Goal: Information Seeking & Learning: Learn about a topic

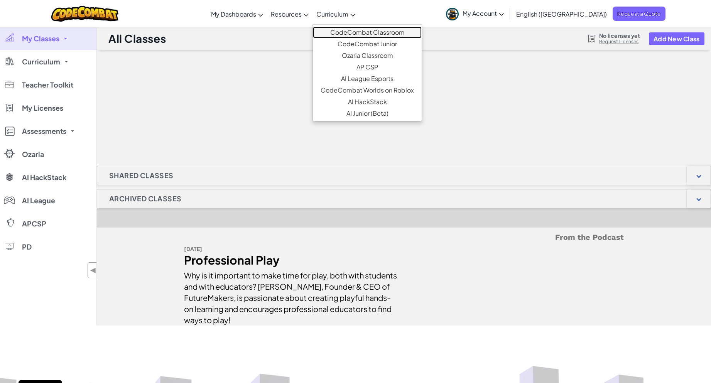
click at [352, 32] on link "CodeCombat Classroom" at bounding box center [367, 33] width 109 height 12
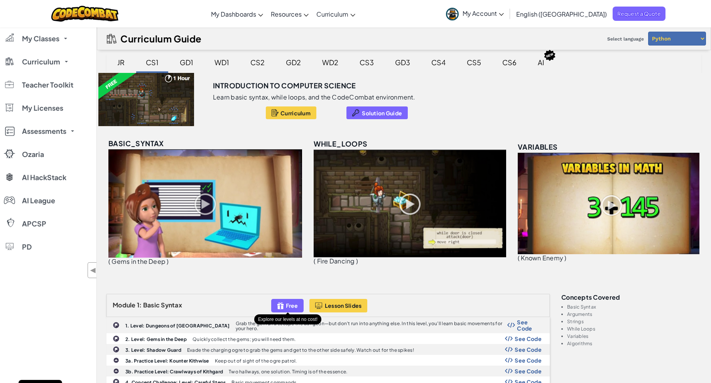
click at [283, 307] on img at bounding box center [280, 305] width 7 height 9
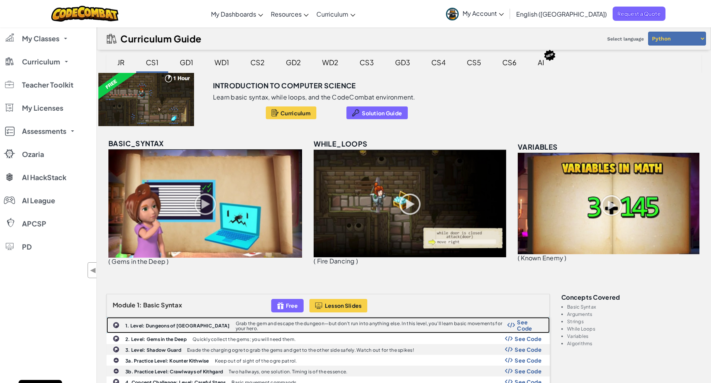
click at [159, 326] on b "1. Level: Dungeons of [GEOGRAPHIC_DATA]" at bounding box center [177, 326] width 105 height 6
